Goal: Information Seeking & Learning: Learn about a topic

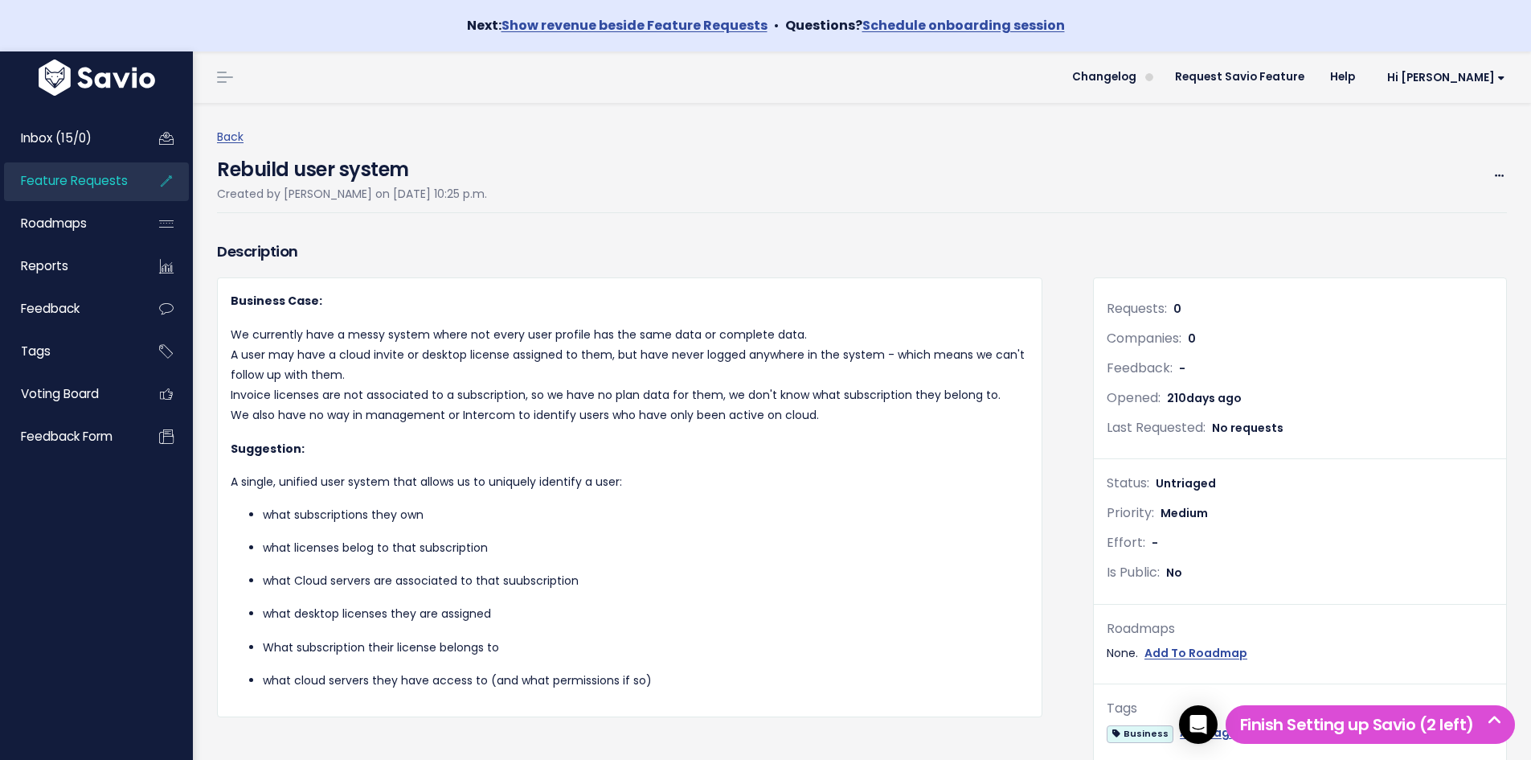
click at [88, 186] on span "Feature Requests" at bounding box center [74, 180] width 107 height 17
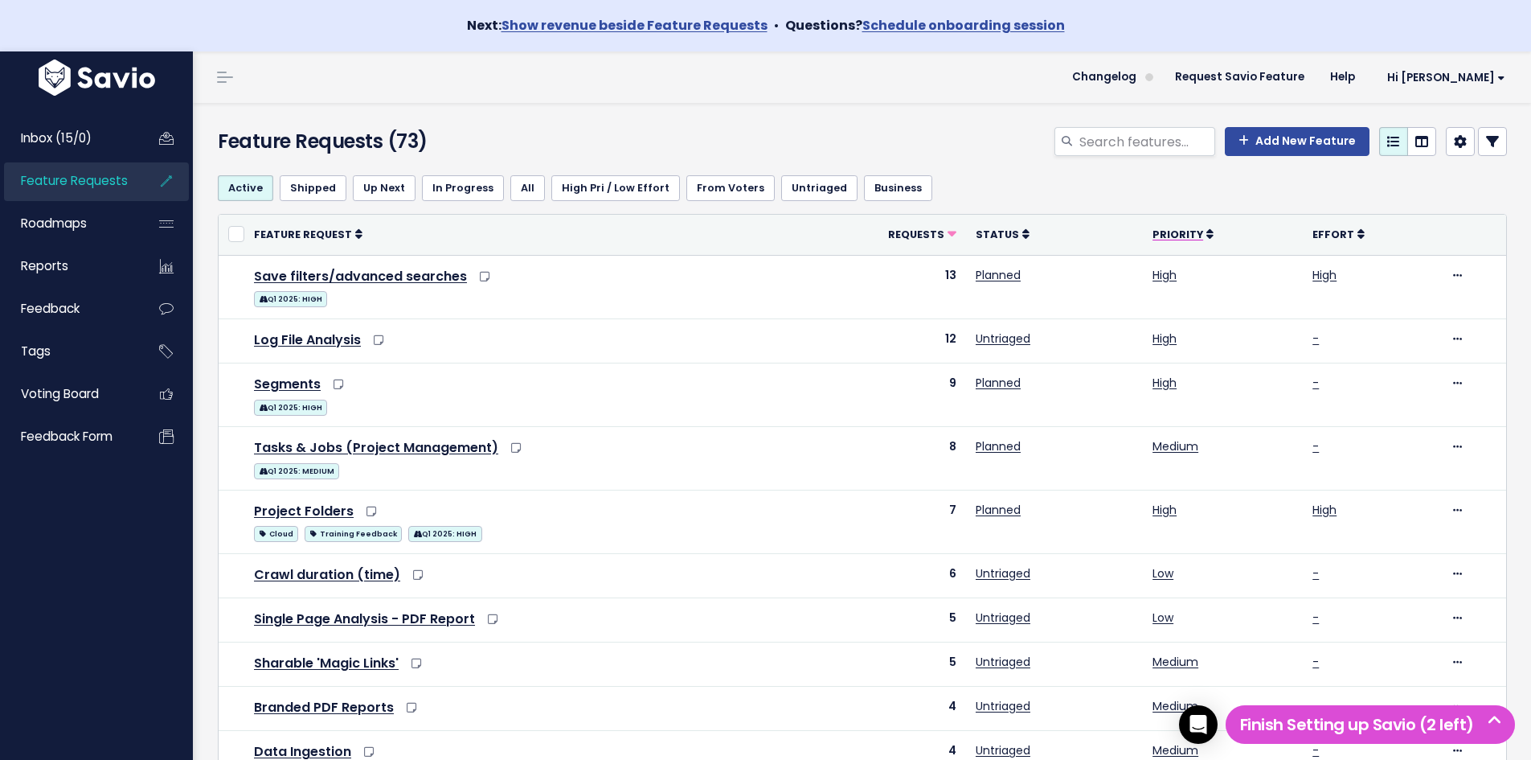
click at [1153, 231] on span "Priority" at bounding box center [1178, 234] width 51 height 14
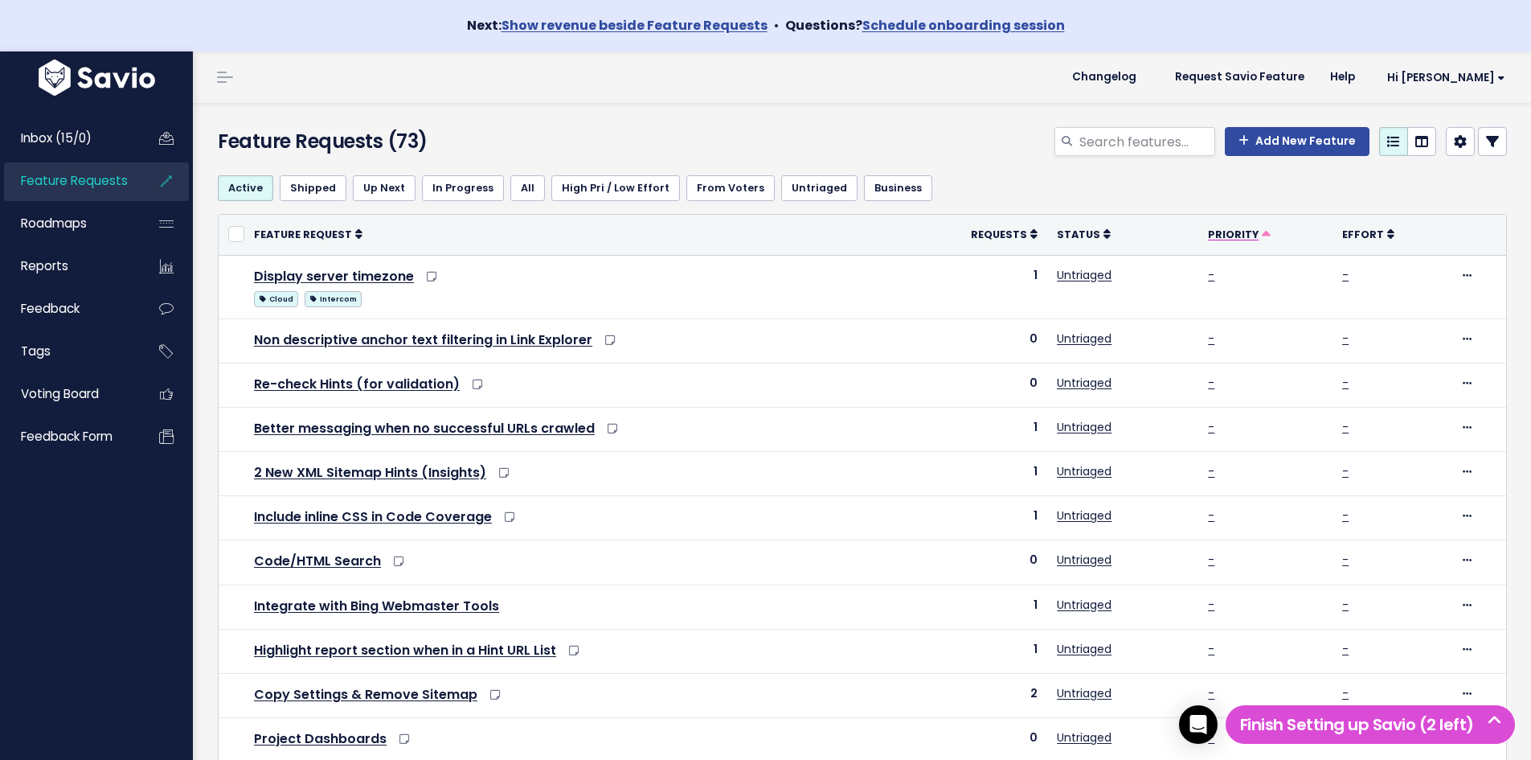
click at [1211, 241] on span "Priority" at bounding box center [1233, 234] width 51 height 14
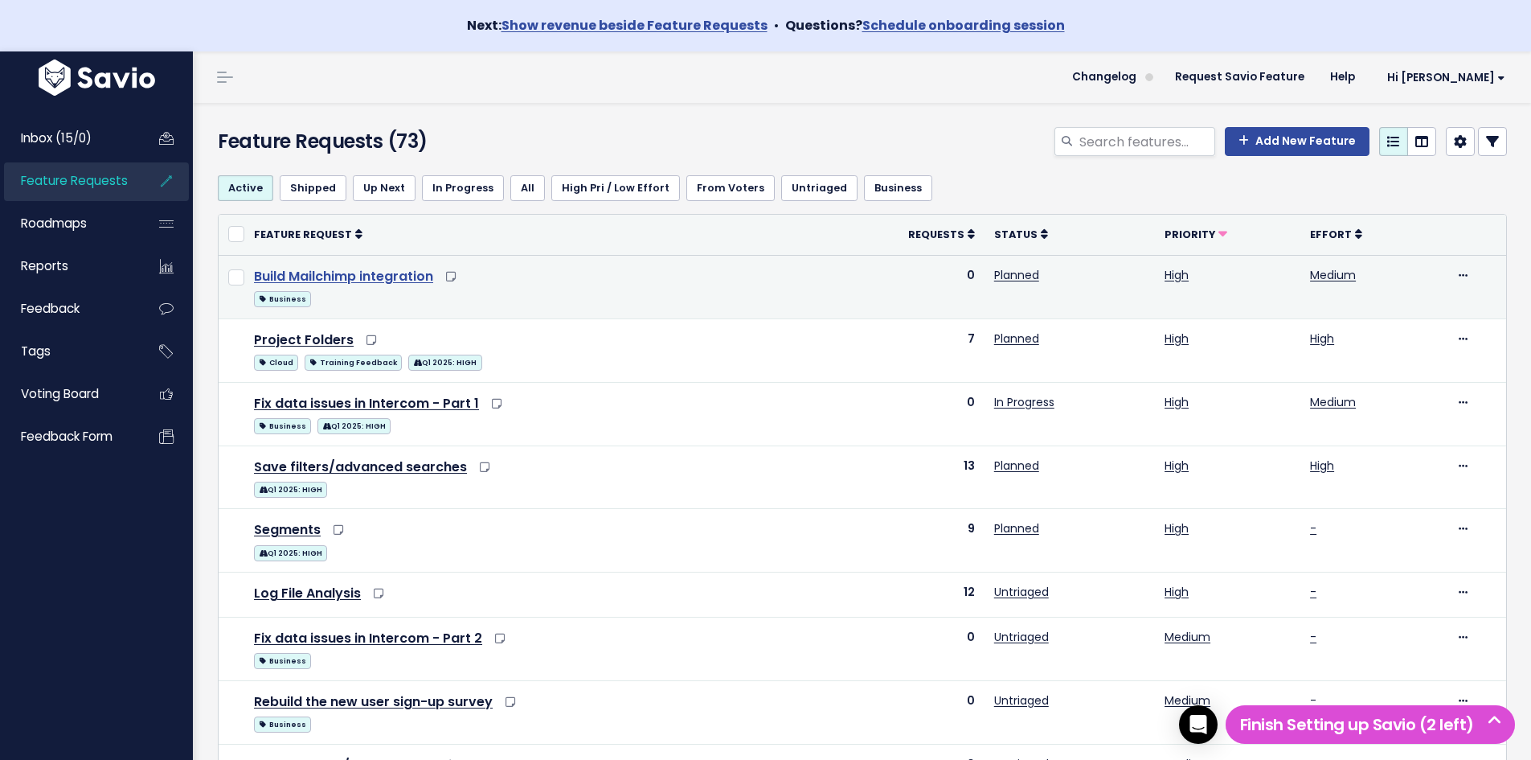
click at [362, 280] on link "Build Mailchimp integration" at bounding box center [343, 276] width 179 height 18
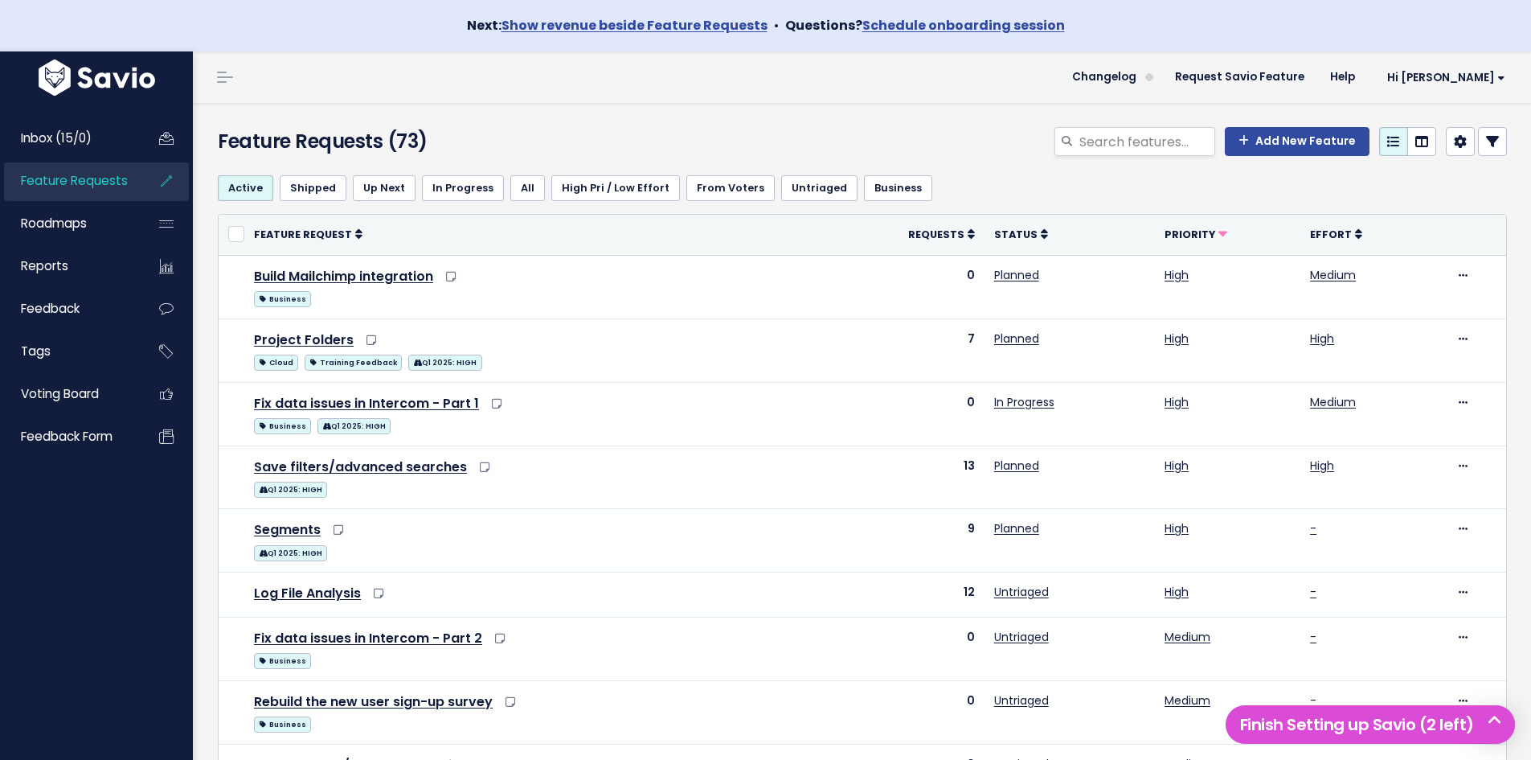
drag, startPoint x: 320, startPoint y: 339, endPoint x: 761, endPoint y: 136, distance: 485.9
click at [415, 110] on div "Add New Feature" at bounding box center [1082, 144] width 876 height 35
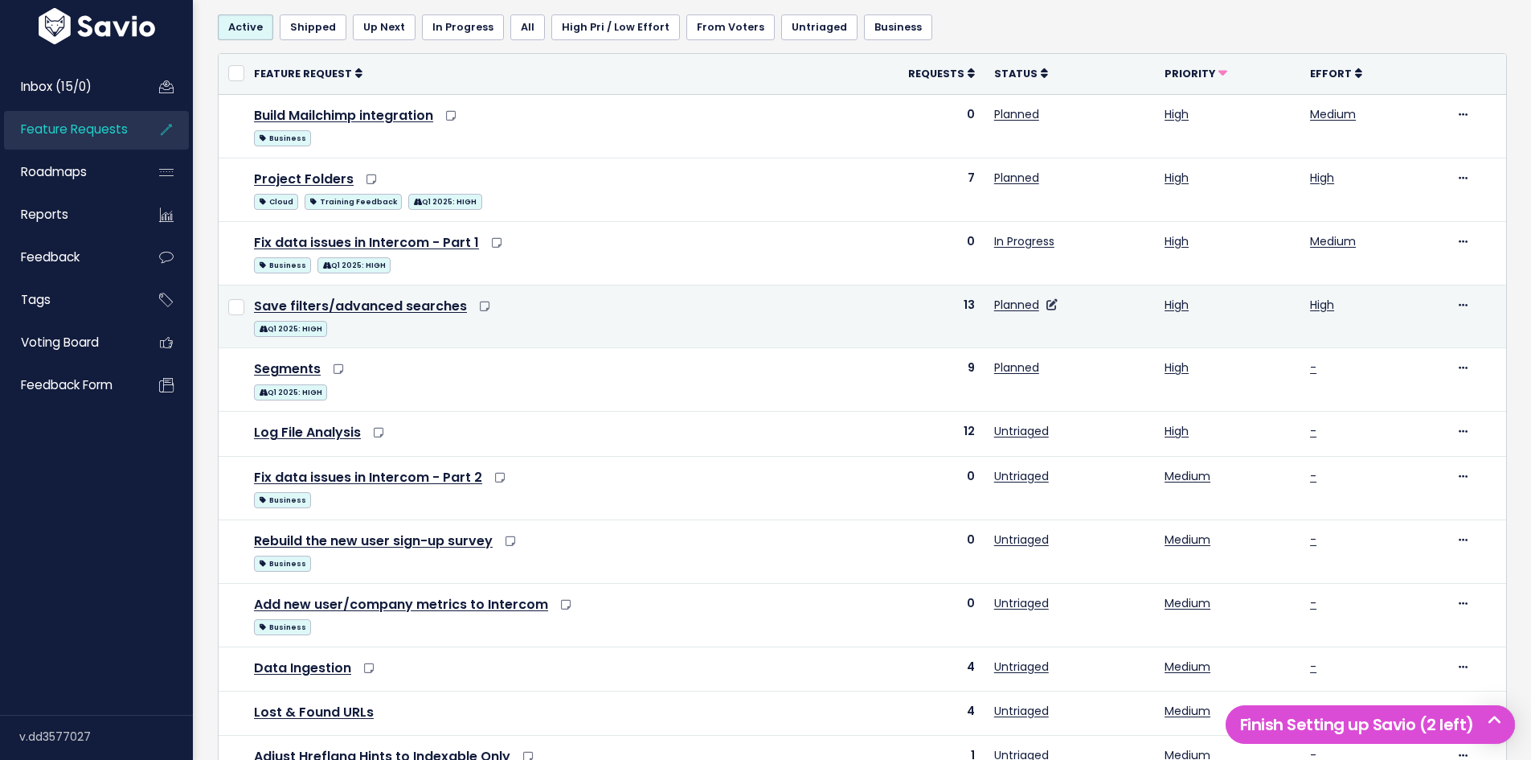
scroll to position [80, 0]
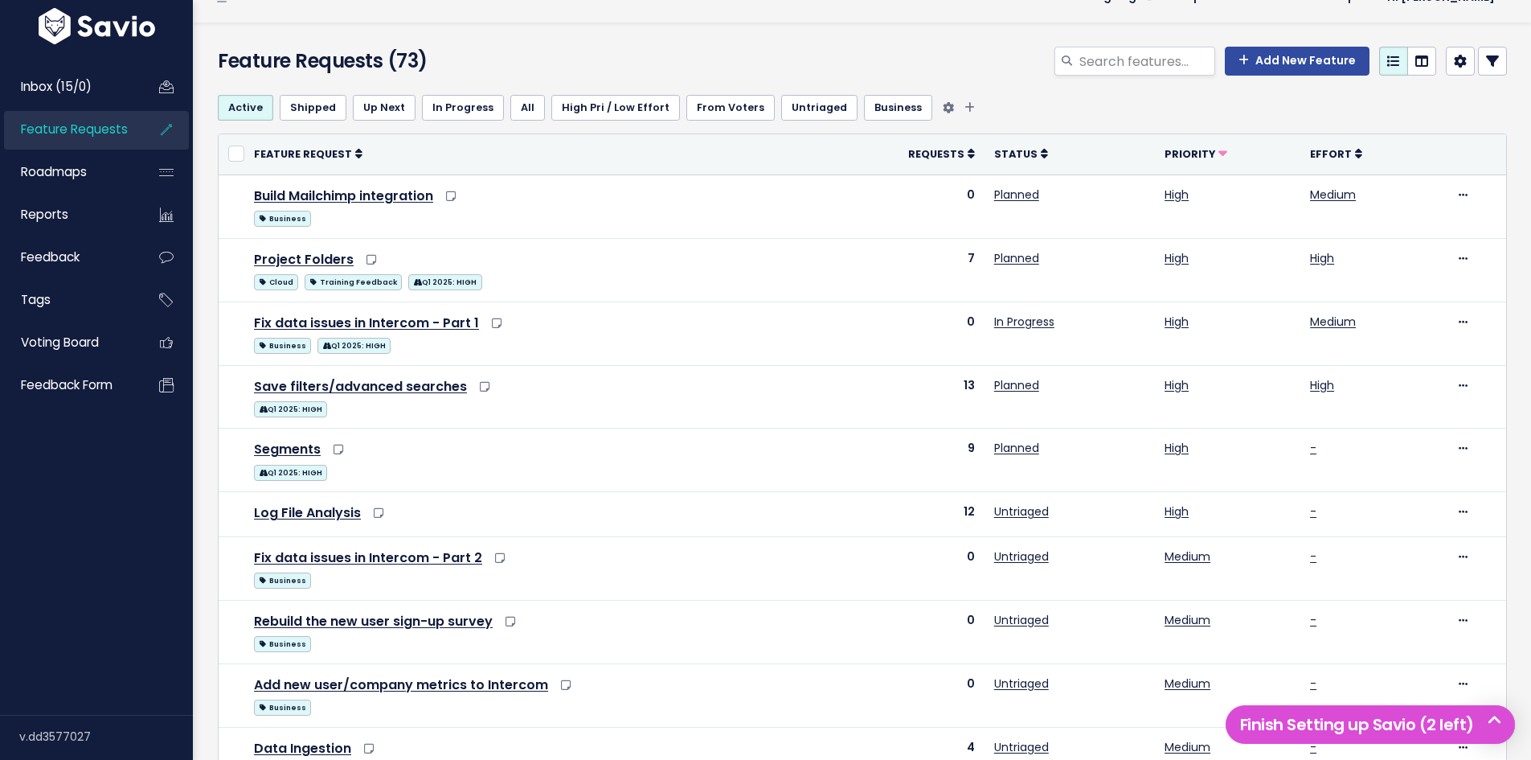
click at [415, 104] on link "Business" at bounding box center [898, 108] width 68 height 26
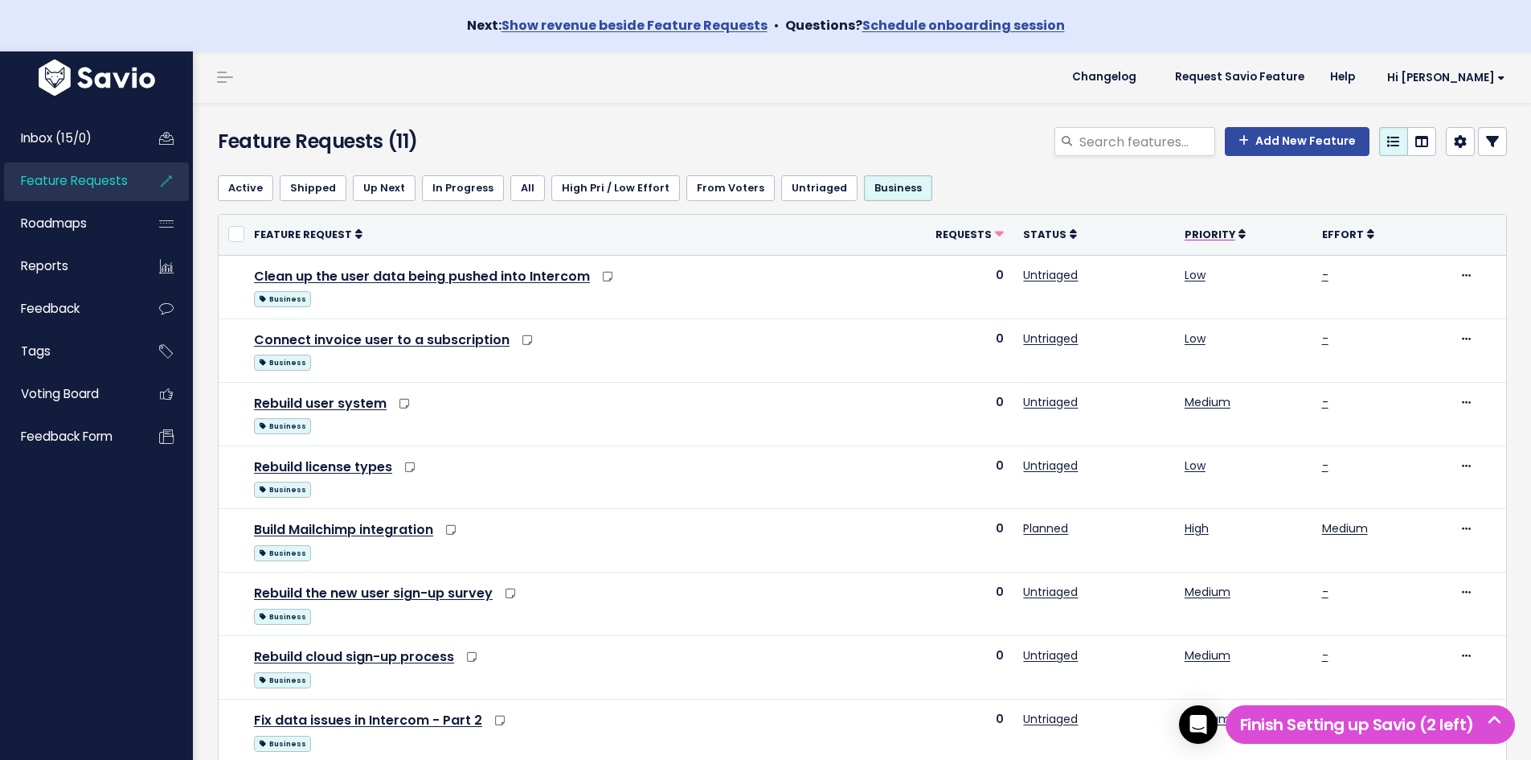
click at [1206, 231] on span "Priority" at bounding box center [1210, 234] width 51 height 14
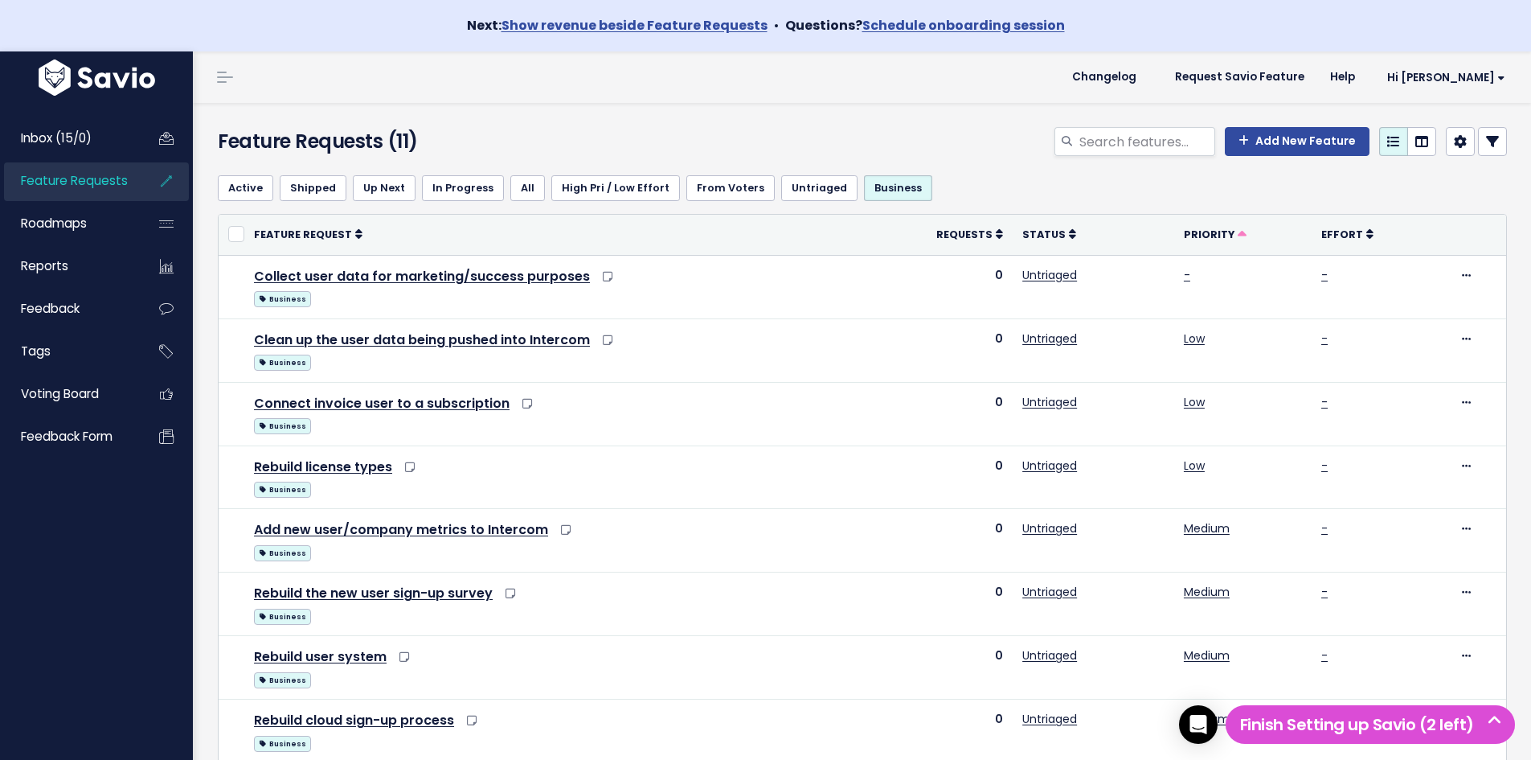
click at [1206, 231] on span "Priority" at bounding box center [1209, 234] width 51 height 14
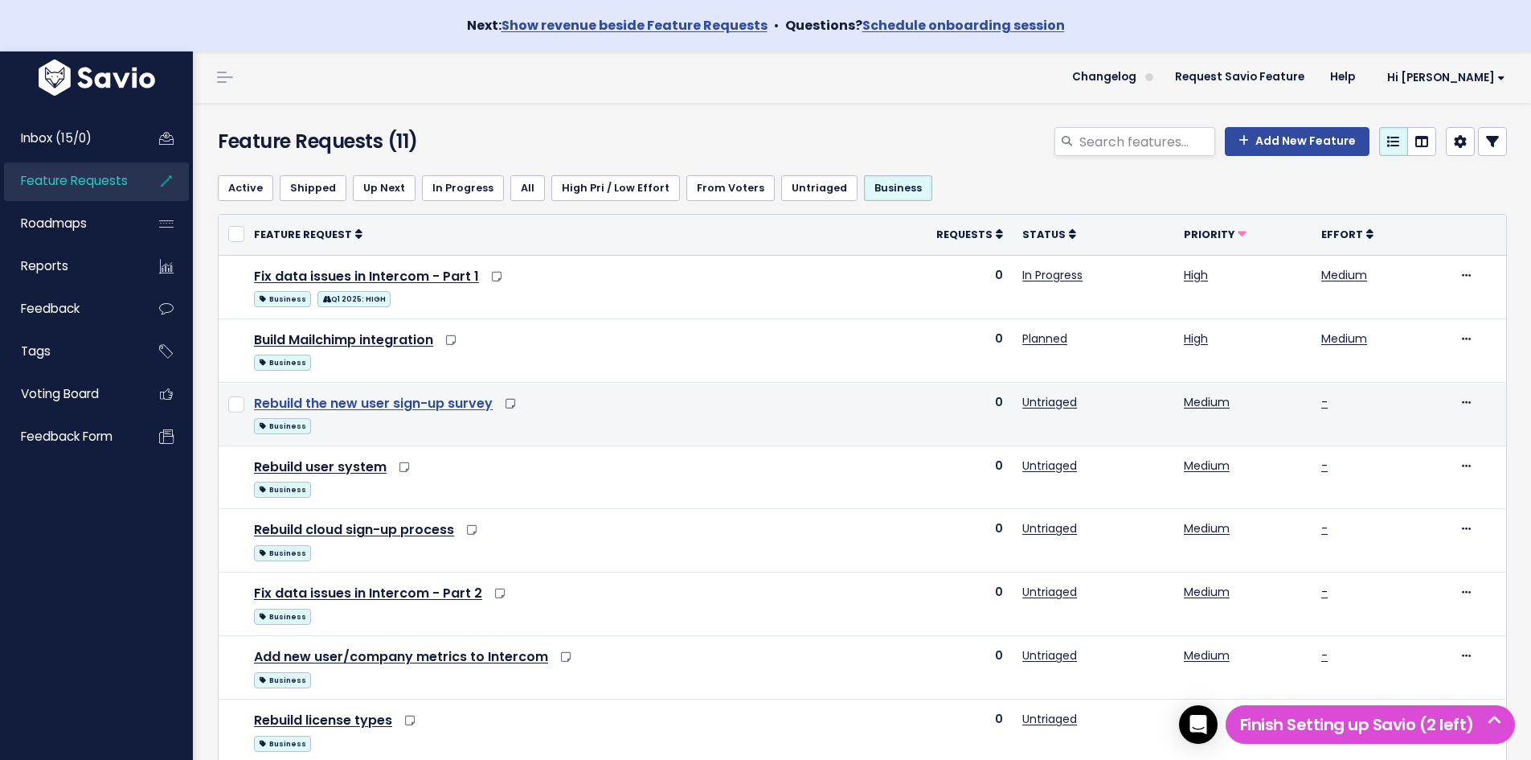
click at [453, 410] on link "Rebuild the new user sign-up survey" at bounding box center [373, 403] width 239 height 18
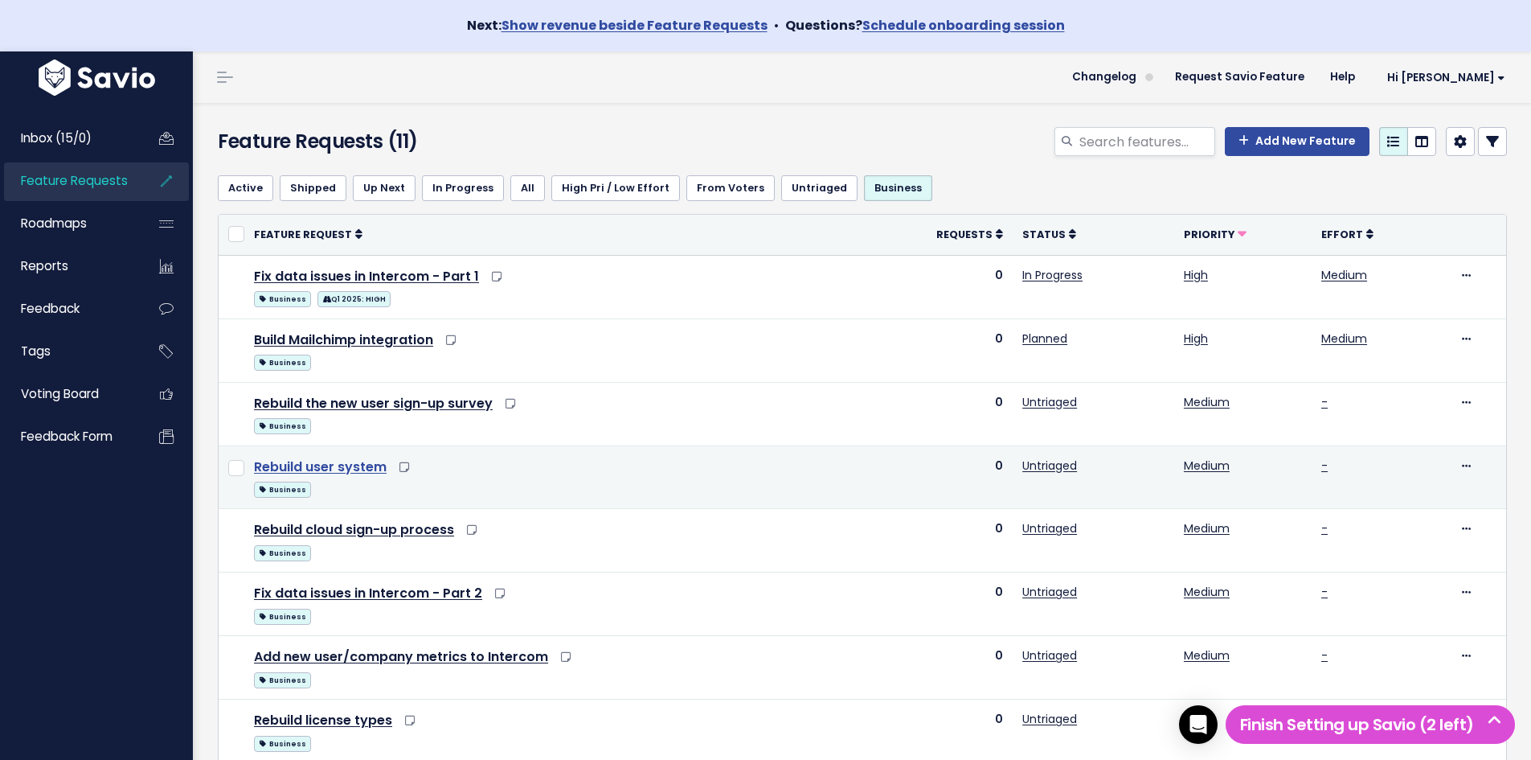
click at [339, 470] on link "Rebuild user system" at bounding box center [320, 466] width 133 height 18
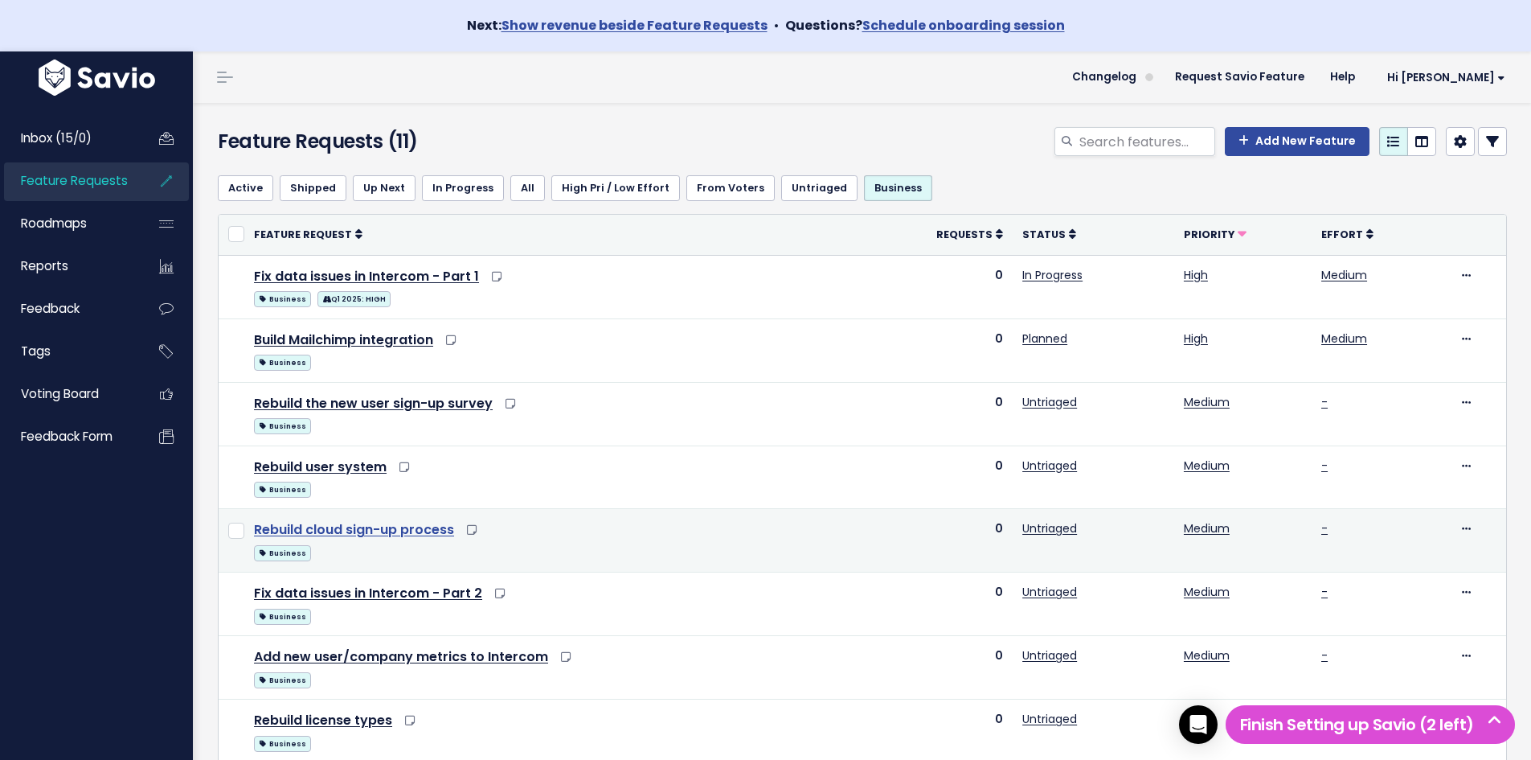
click at [374, 529] on link "Rebuild cloud sign-up process" at bounding box center [354, 529] width 200 height 18
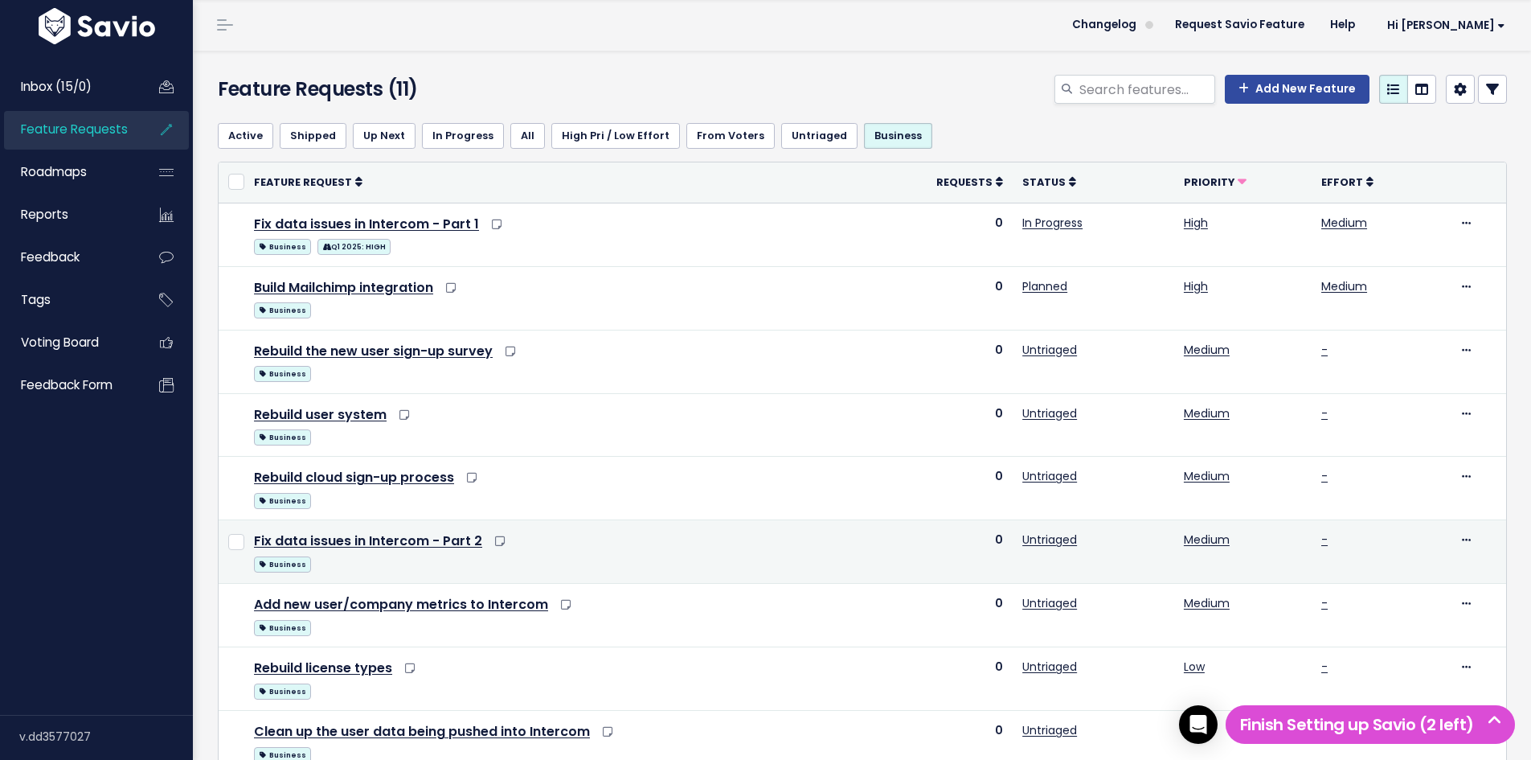
scroll to position [80, 0]
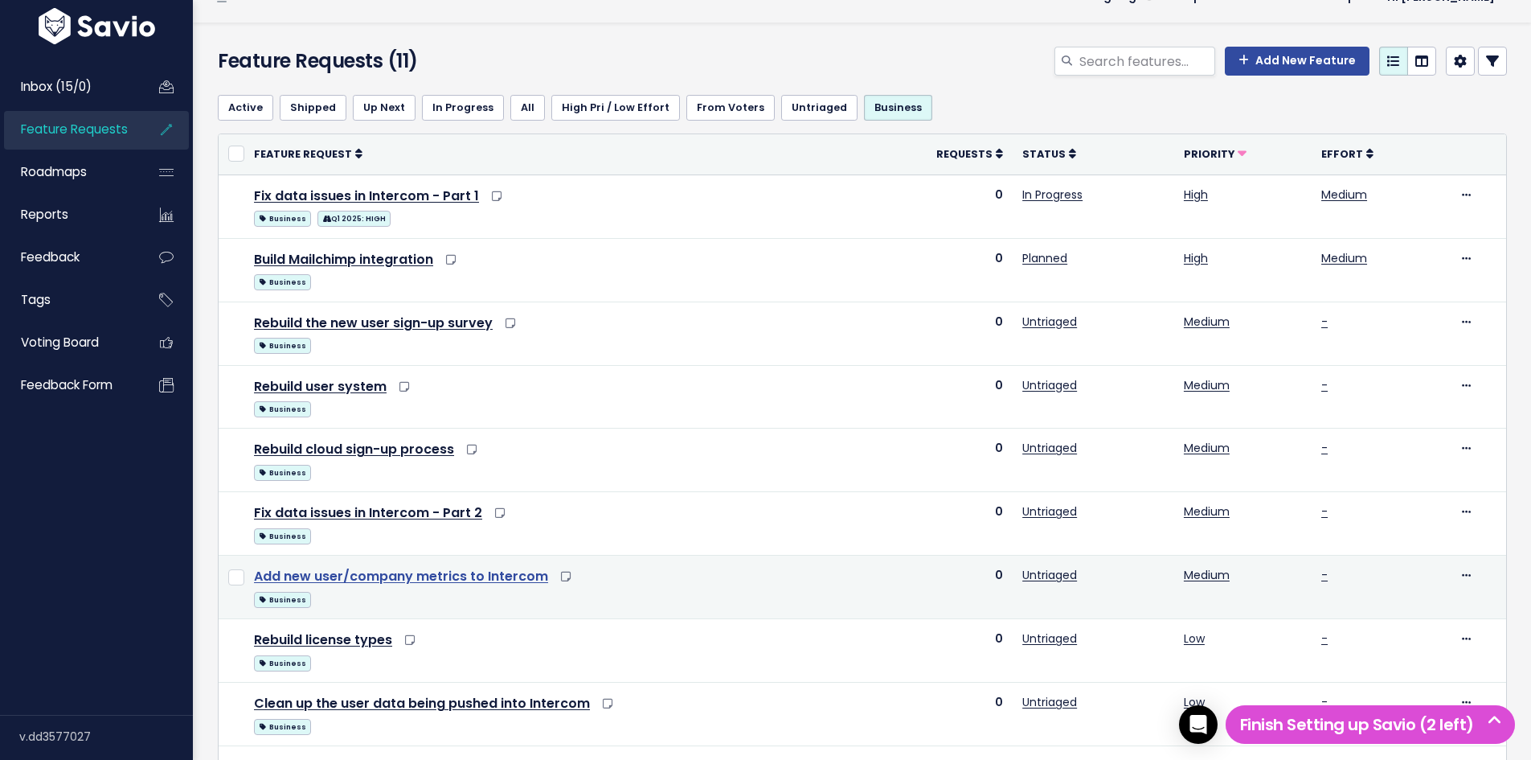
click at [425, 575] on link "Add new user/company metrics to Intercom" at bounding box center [401, 576] width 294 height 18
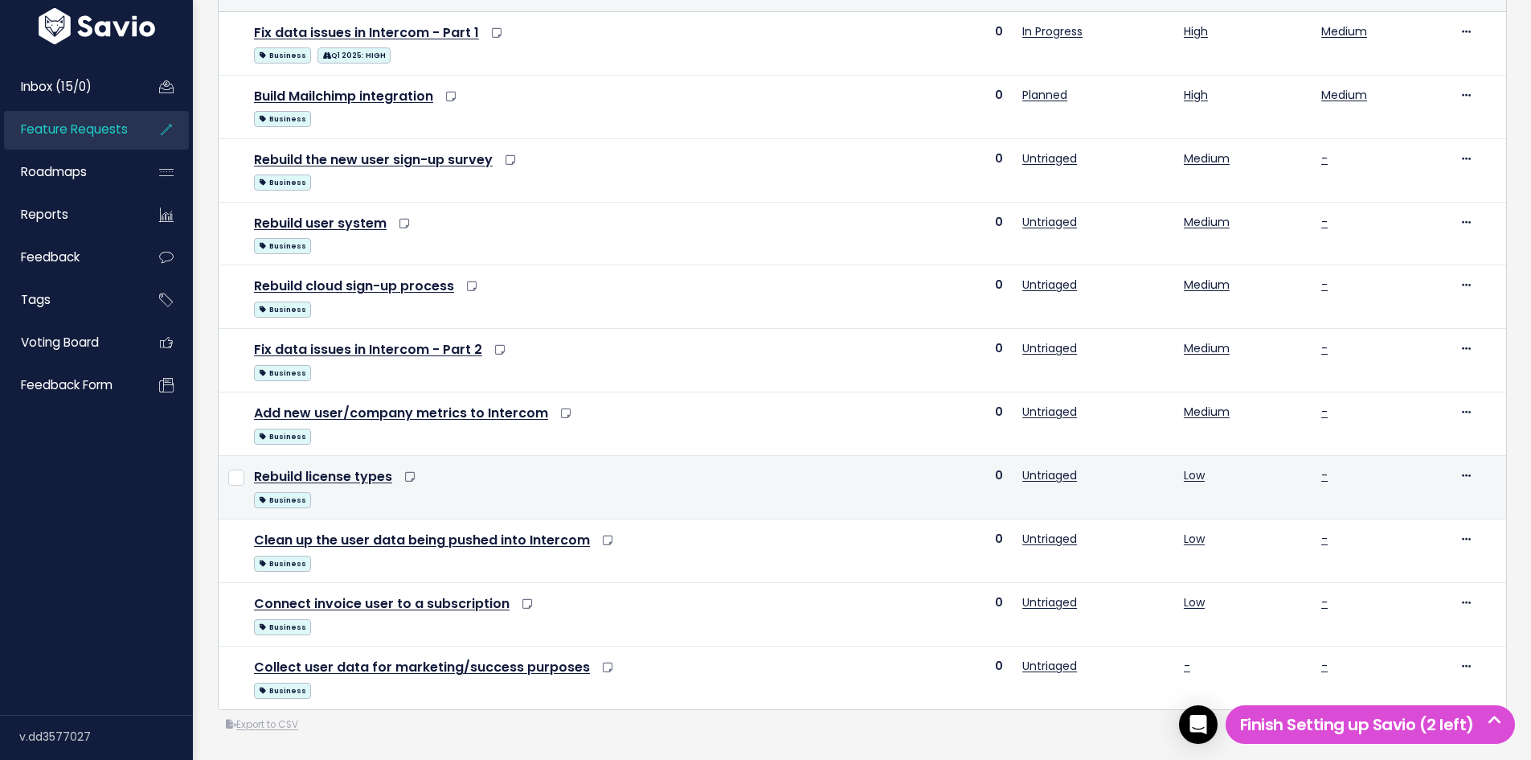
scroll to position [268, 0]
click at [358, 467] on link "Rebuild license types" at bounding box center [323, 476] width 138 height 18
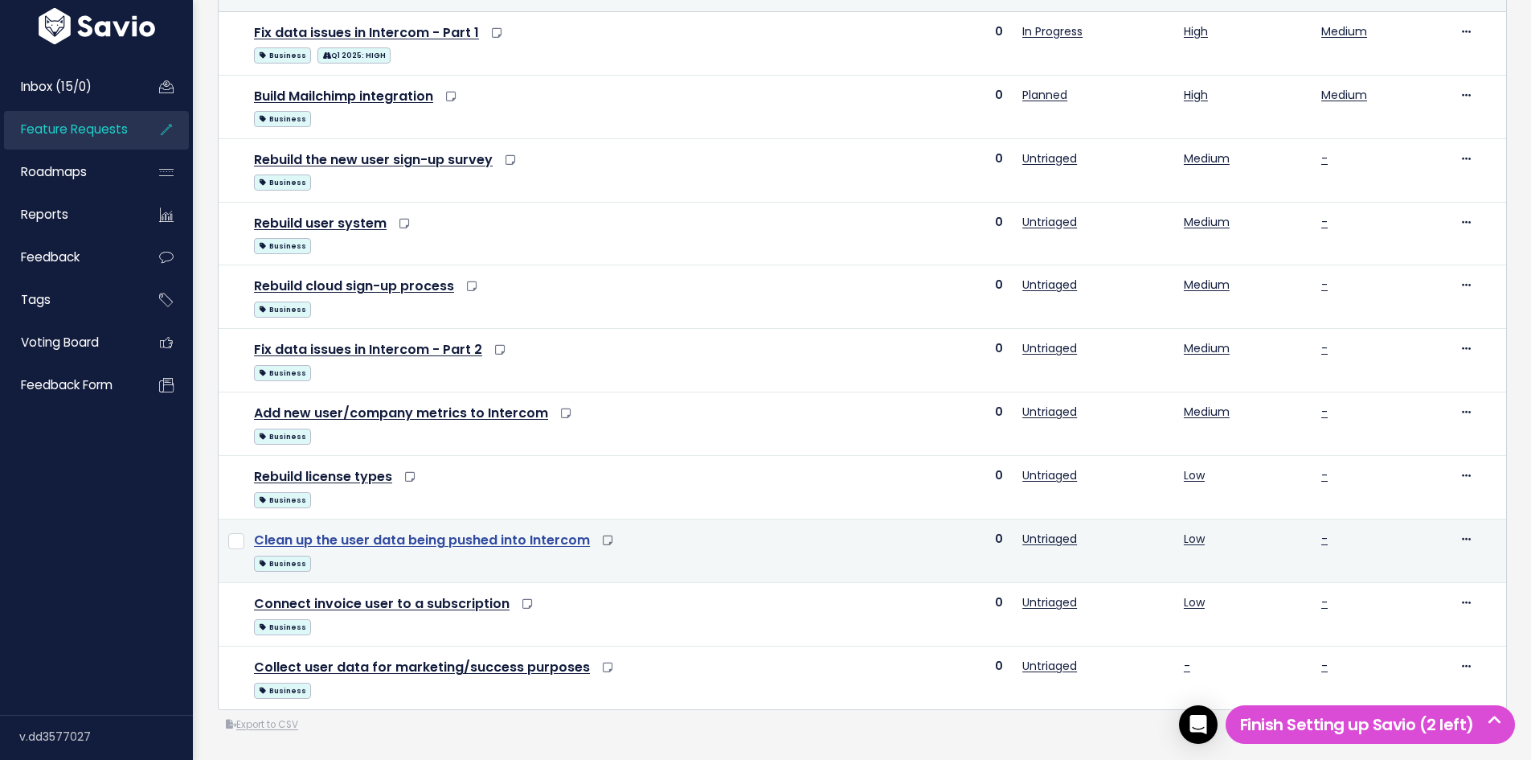
click at [388, 531] on link "Clean up the user data being pushed into Intercom" at bounding box center [422, 540] width 336 height 18
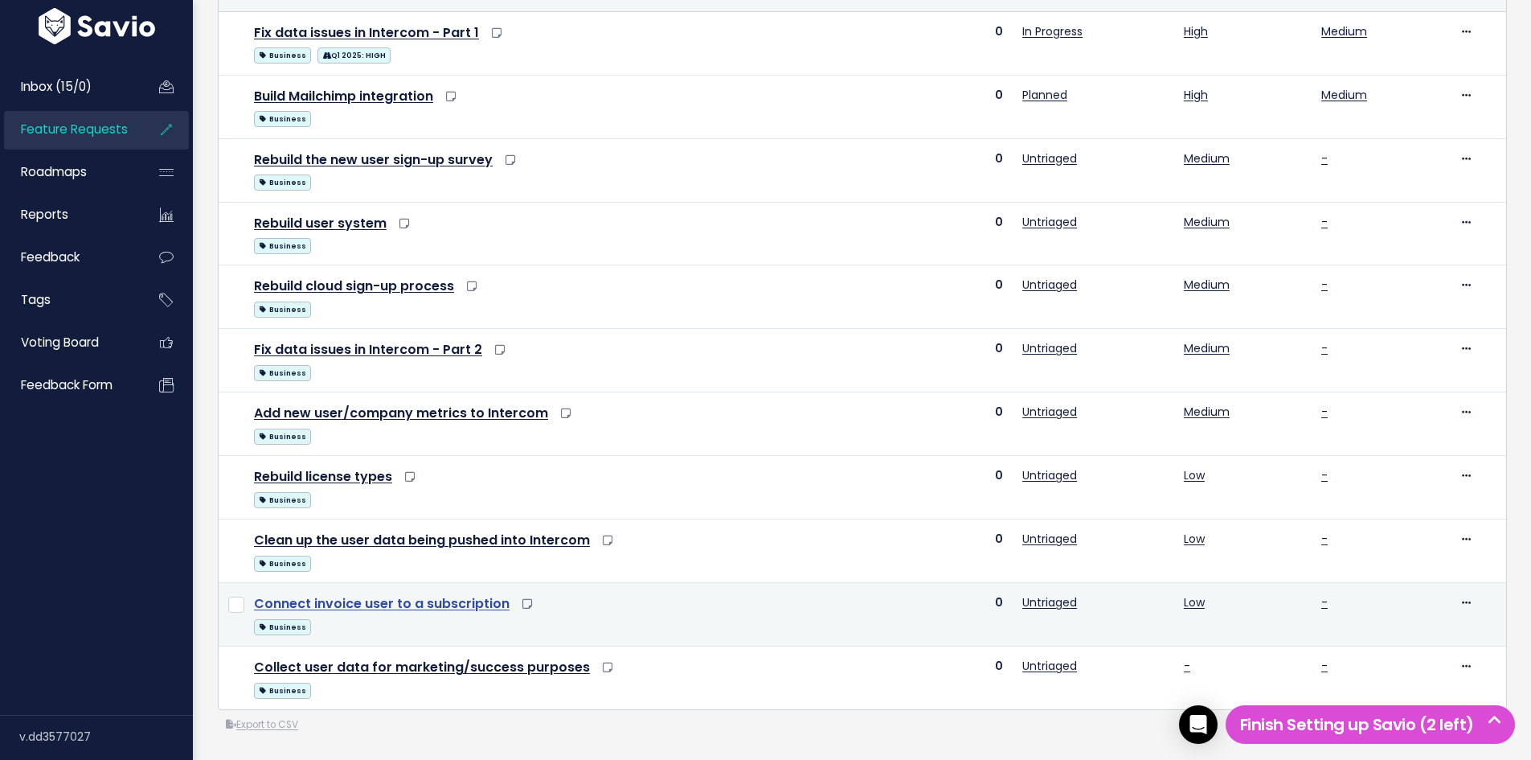
click at [389, 594] on link "Connect invoice user to a subscription" at bounding box center [382, 603] width 256 height 18
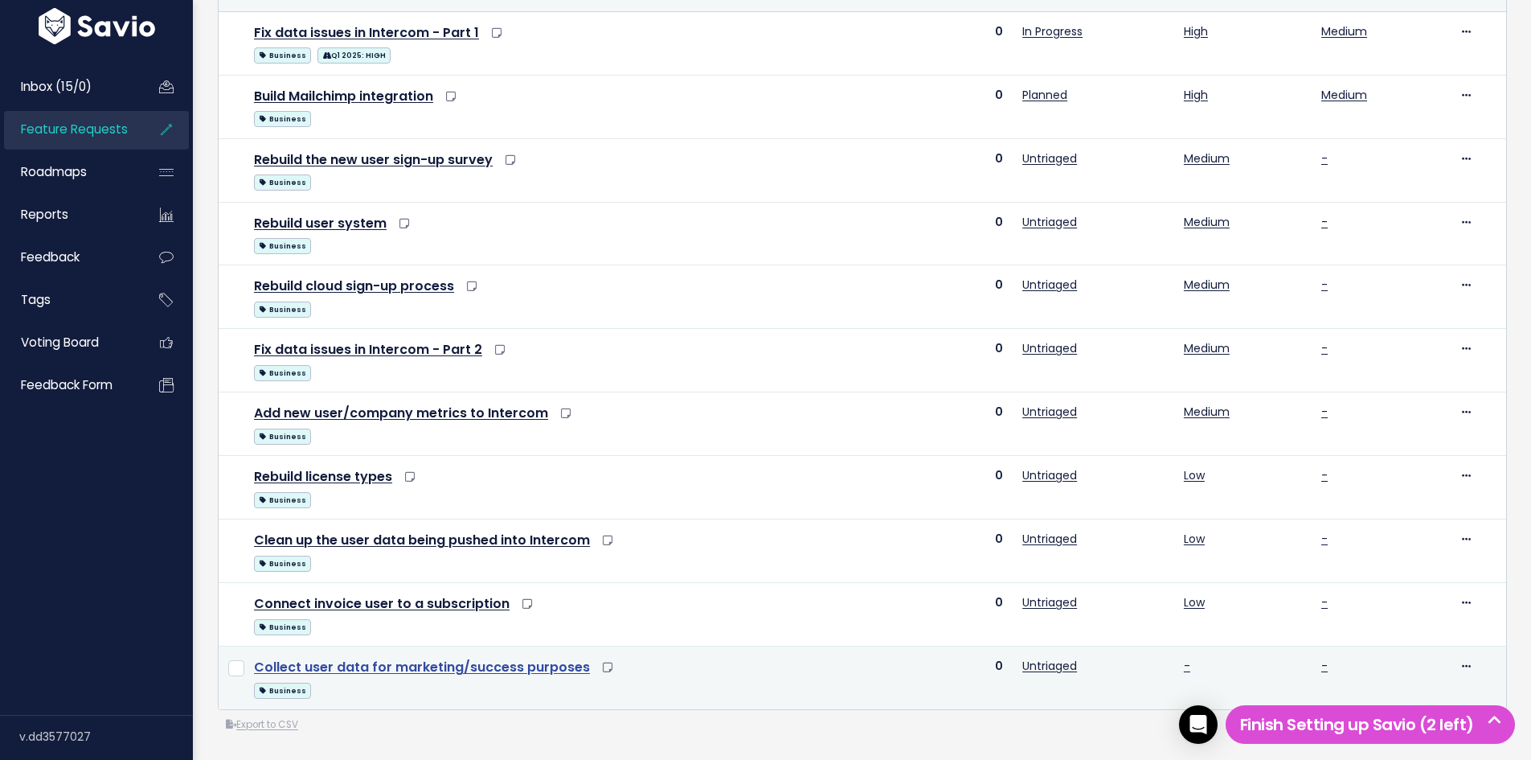
click at [380, 658] on link "Collect user data for marketing/success purposes" at bounding box center [422, 667] width 336 height 18
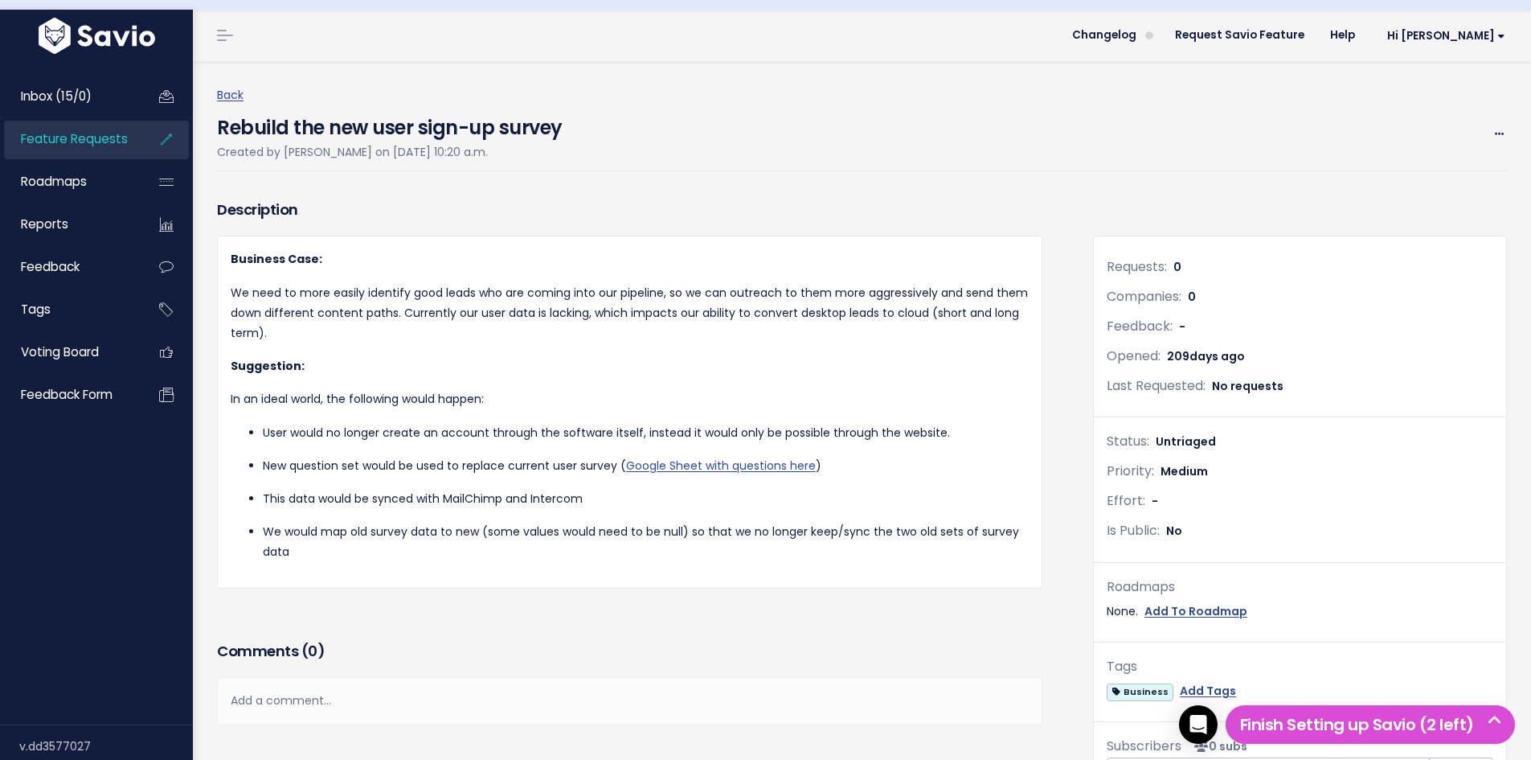
scroll to position [80, 0]
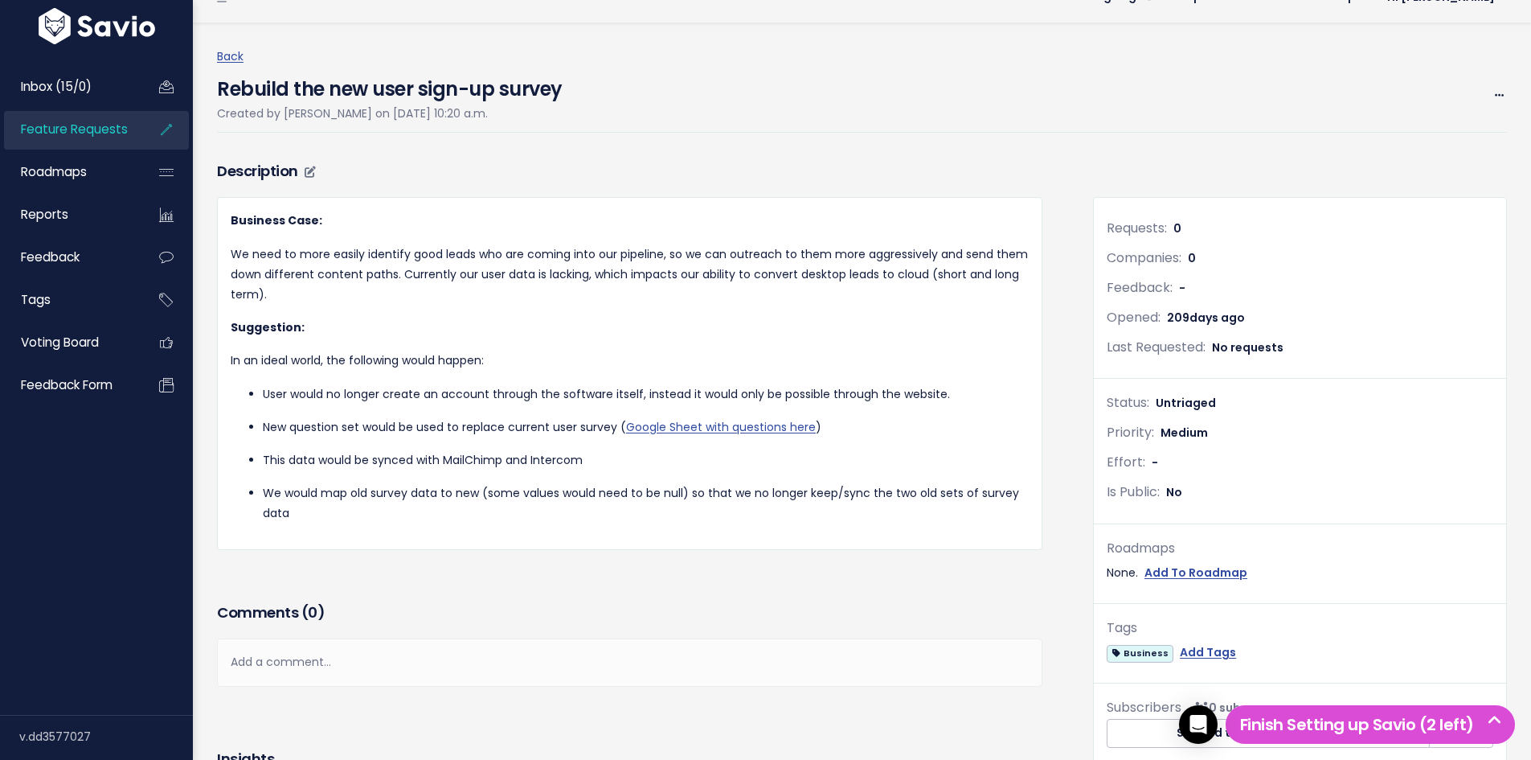
click at [596, 460] on p "This data would be synced with MailChimp and Intercom" at bounding box center [646, 460] width 766 height 20
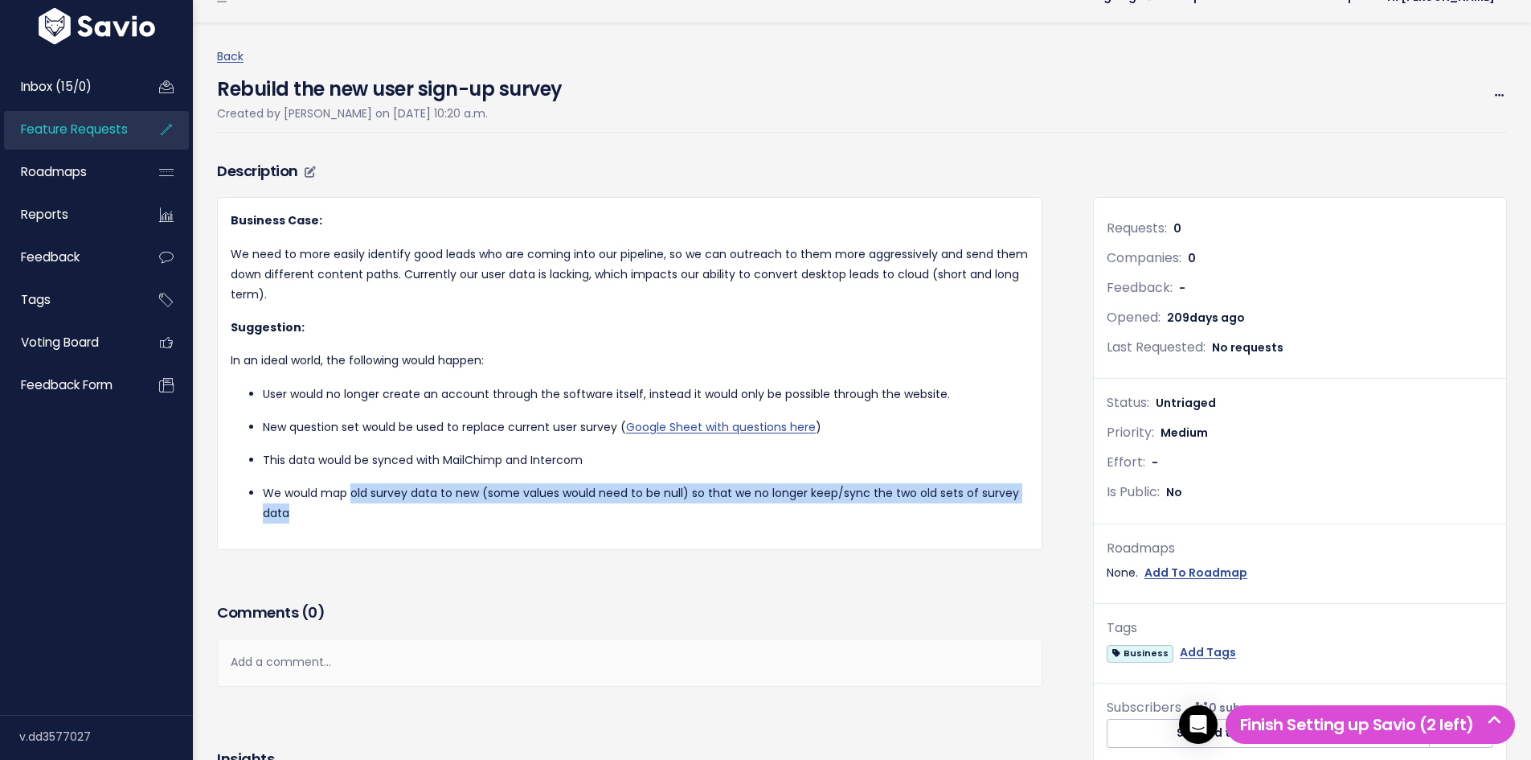
drag, startPoint x: 350, startPoint y: 494, endPoint x: 1023, endPoint y: 506, distance: 673.7
click at [1023, 506] on div "Business Case: We need to more easily identify good leads who are coming into o…" at bounding box center [630, 373] width 826 height 353
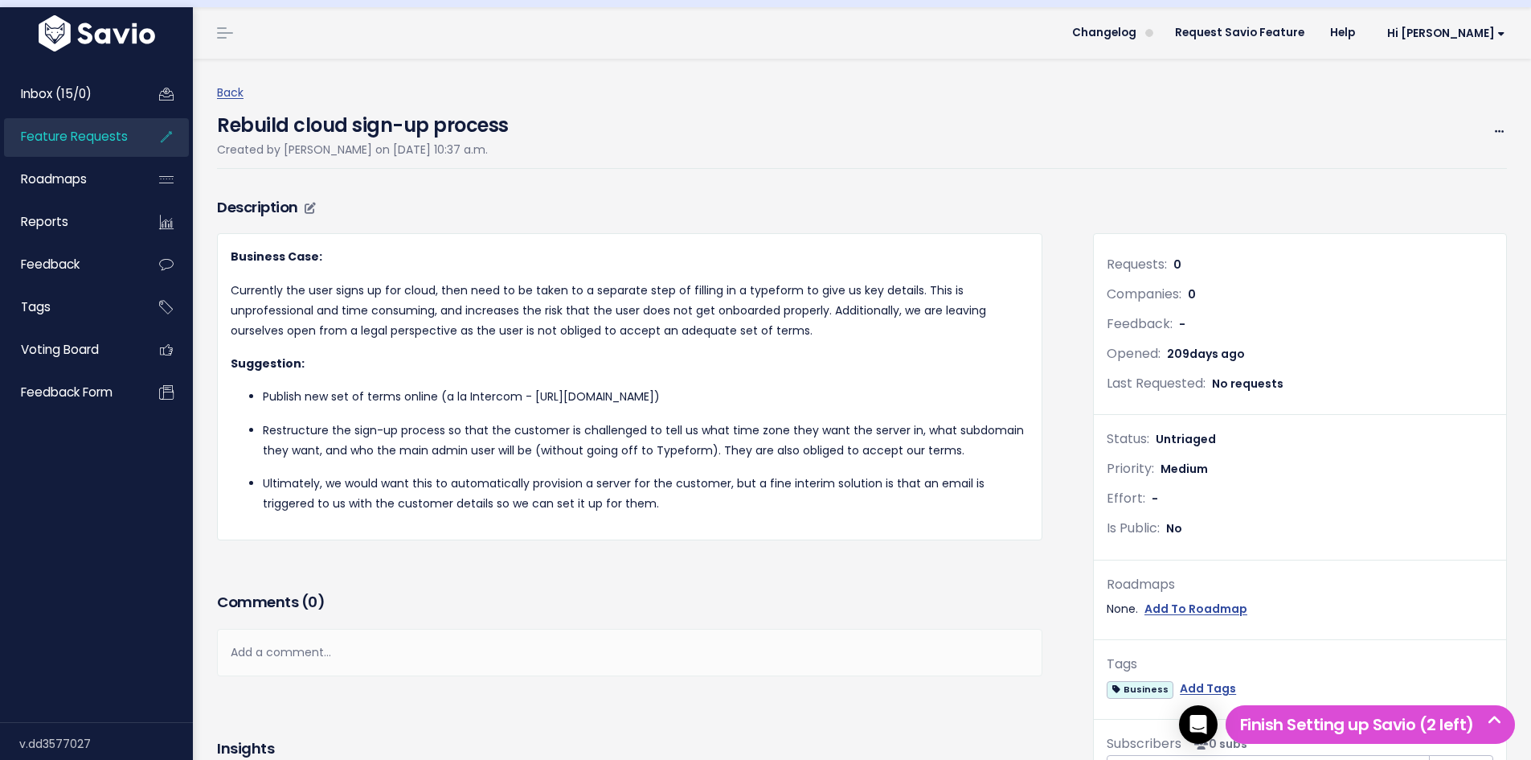
scroll to position [80, 0]
